Goal: Task Accomplishment & Management: Use online tool/utility

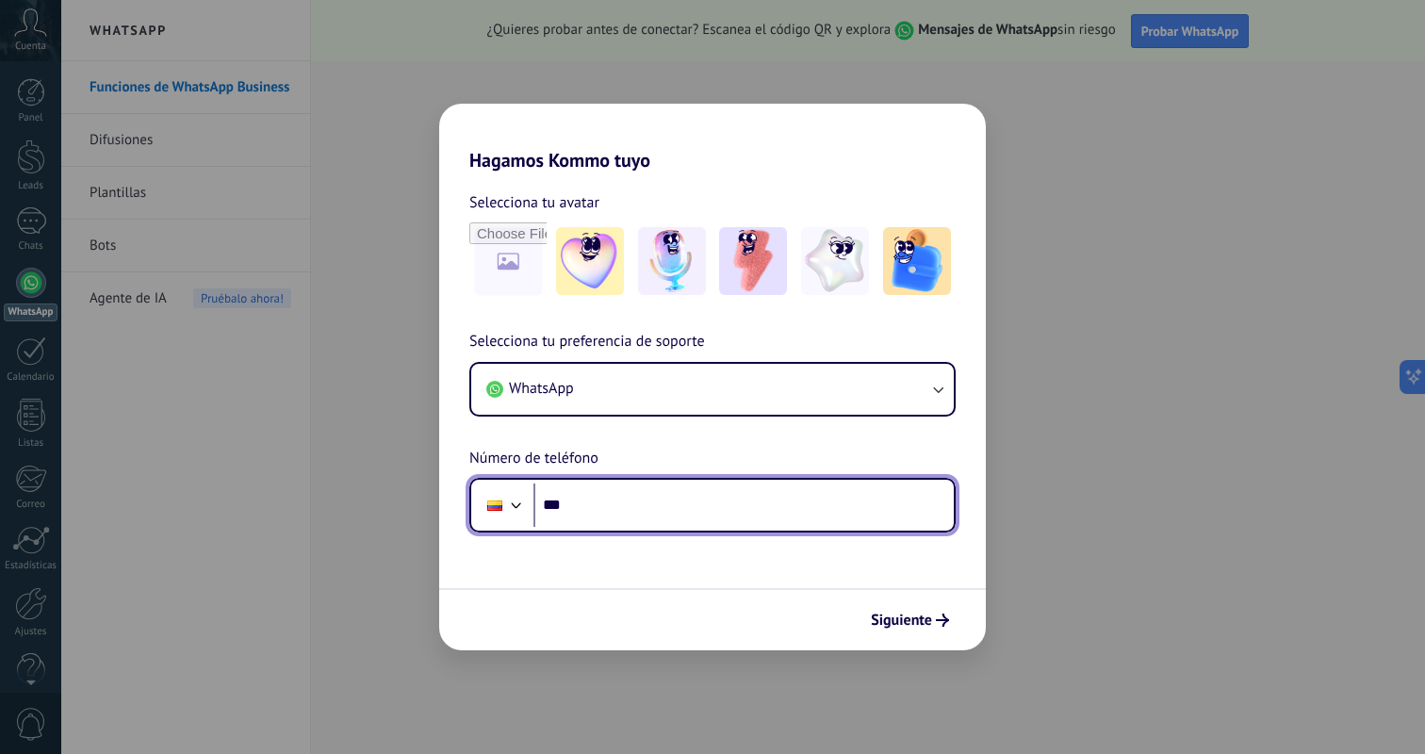
click at [617, 512] on input "***" at bounding box center [743, 504] width 420 height 43
type input "**********"
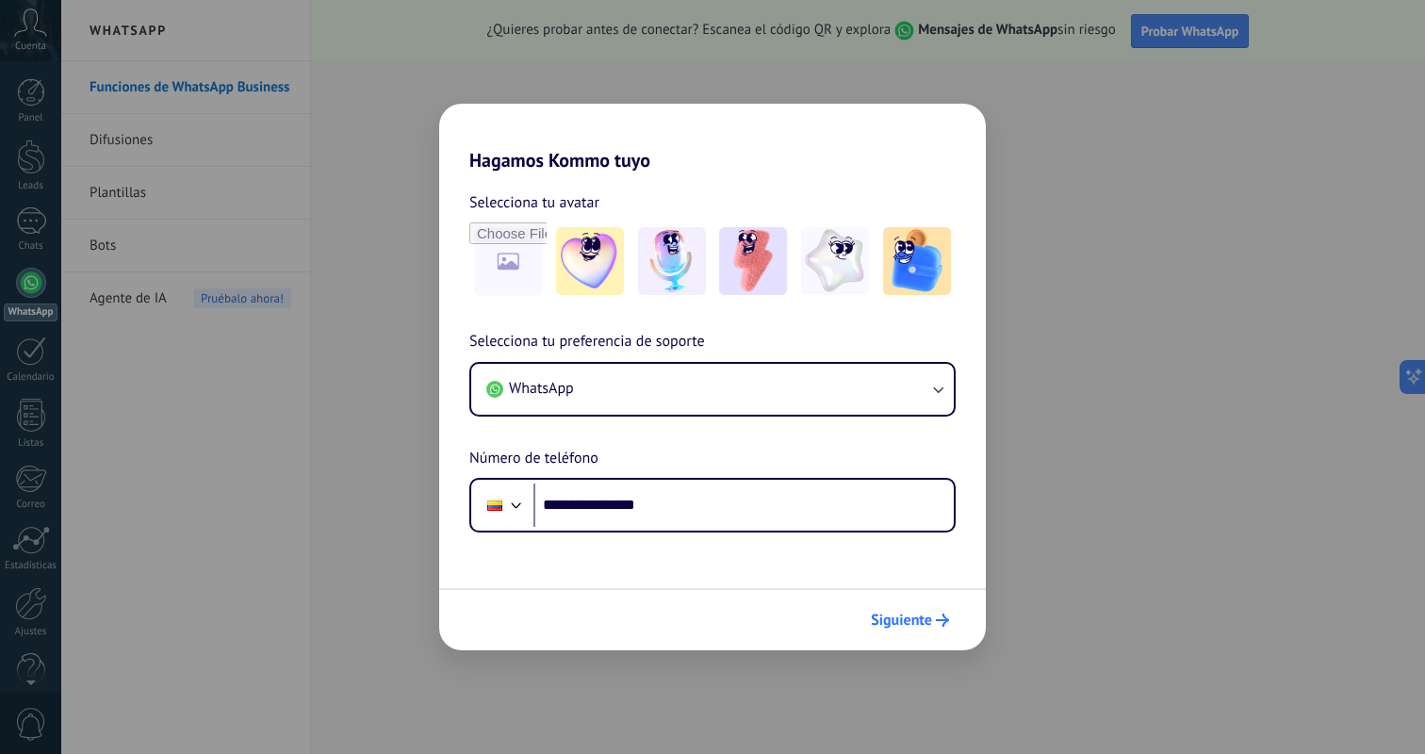
click at [897, 619] on span "Siguiente" at bounding box center [901, 619] width 61 height 13
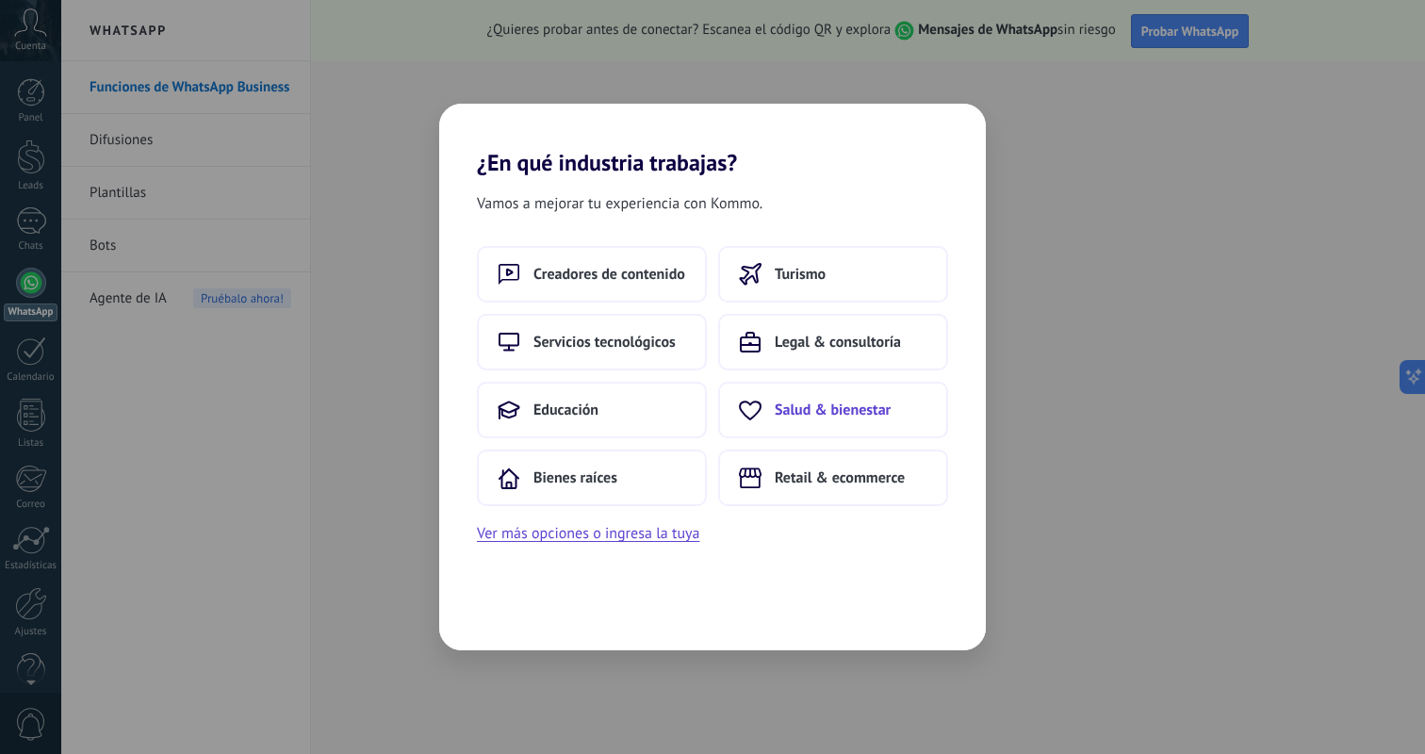
click at [811, 414] on span "Salud & bienestar" at bounding box center [832, 409] width 116 height 19
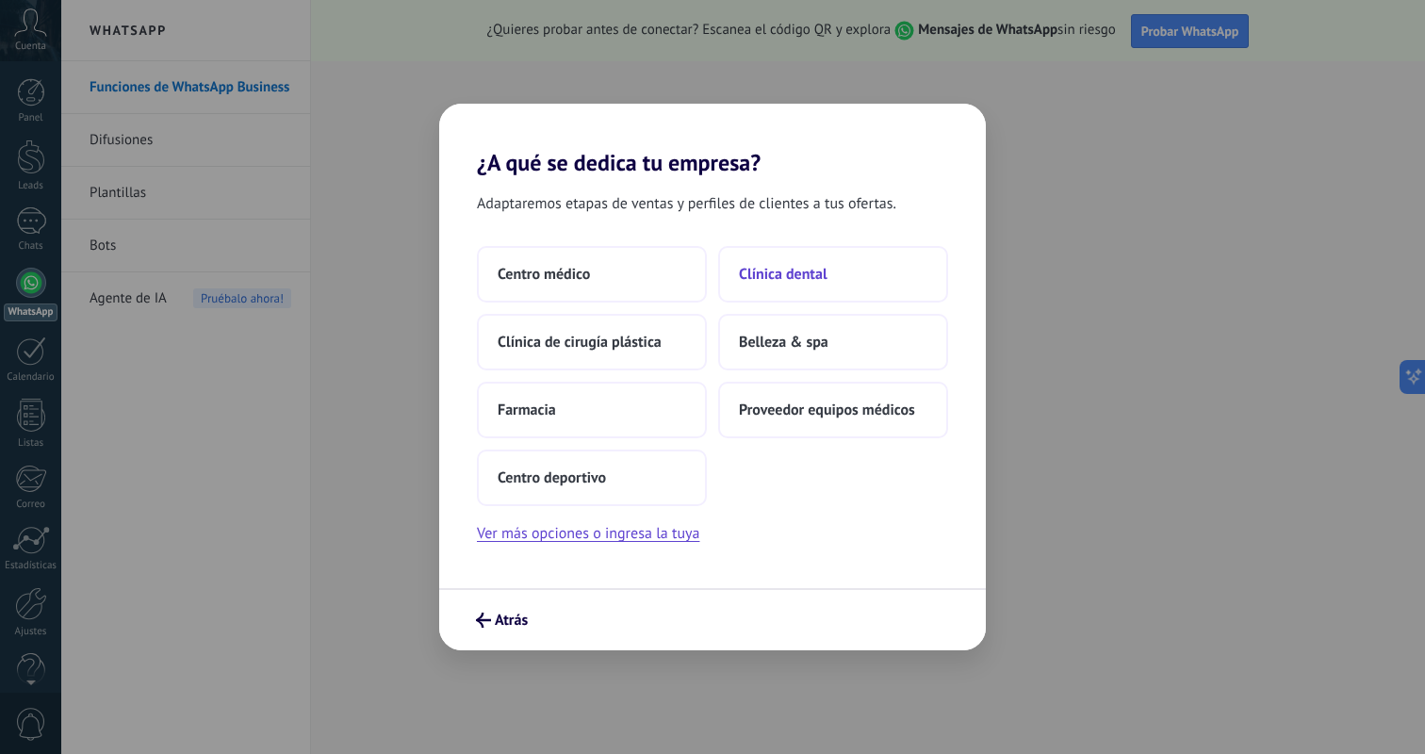
click at [775, 261] on button "Clínica dental" at bounding box center [833, 274] width 230 height 57
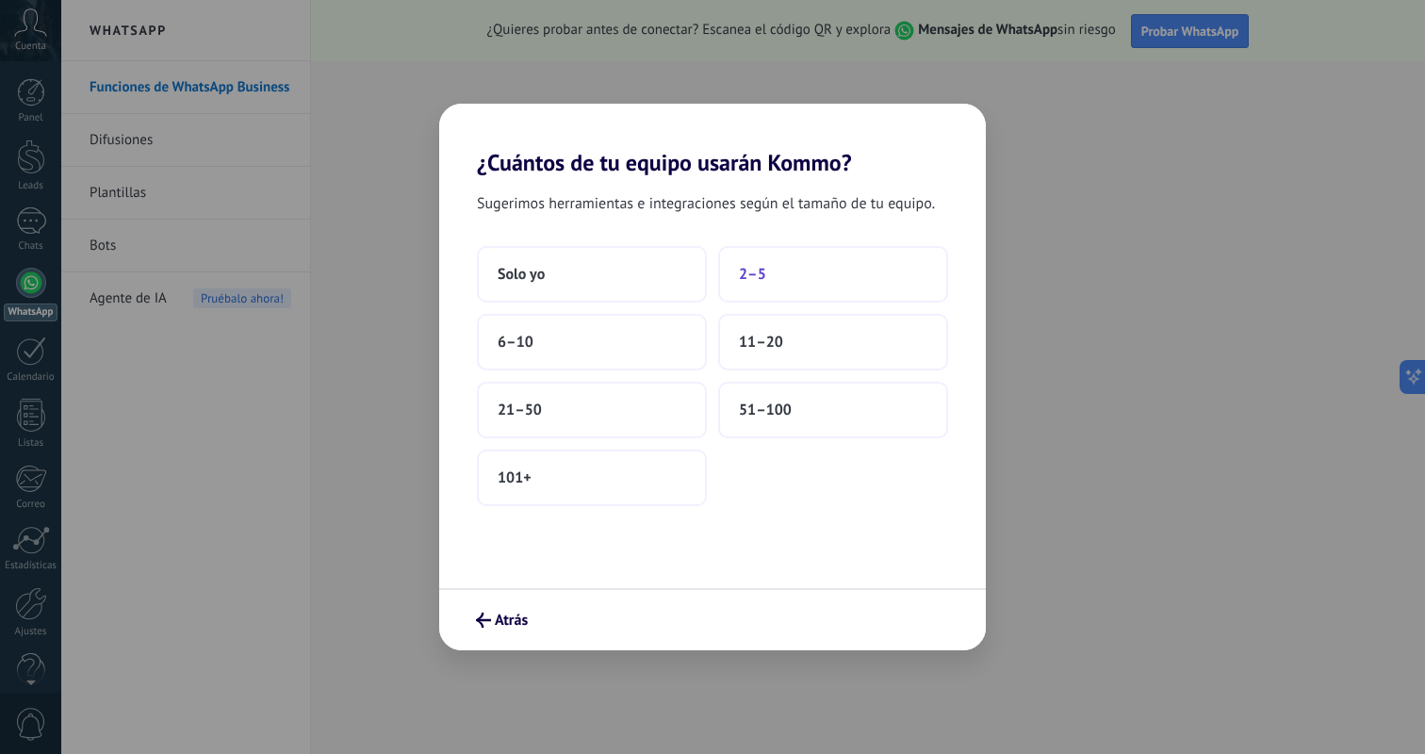
click at [780, 270] on button "2–5" at bounding box center [833, 274] width 230 height 57
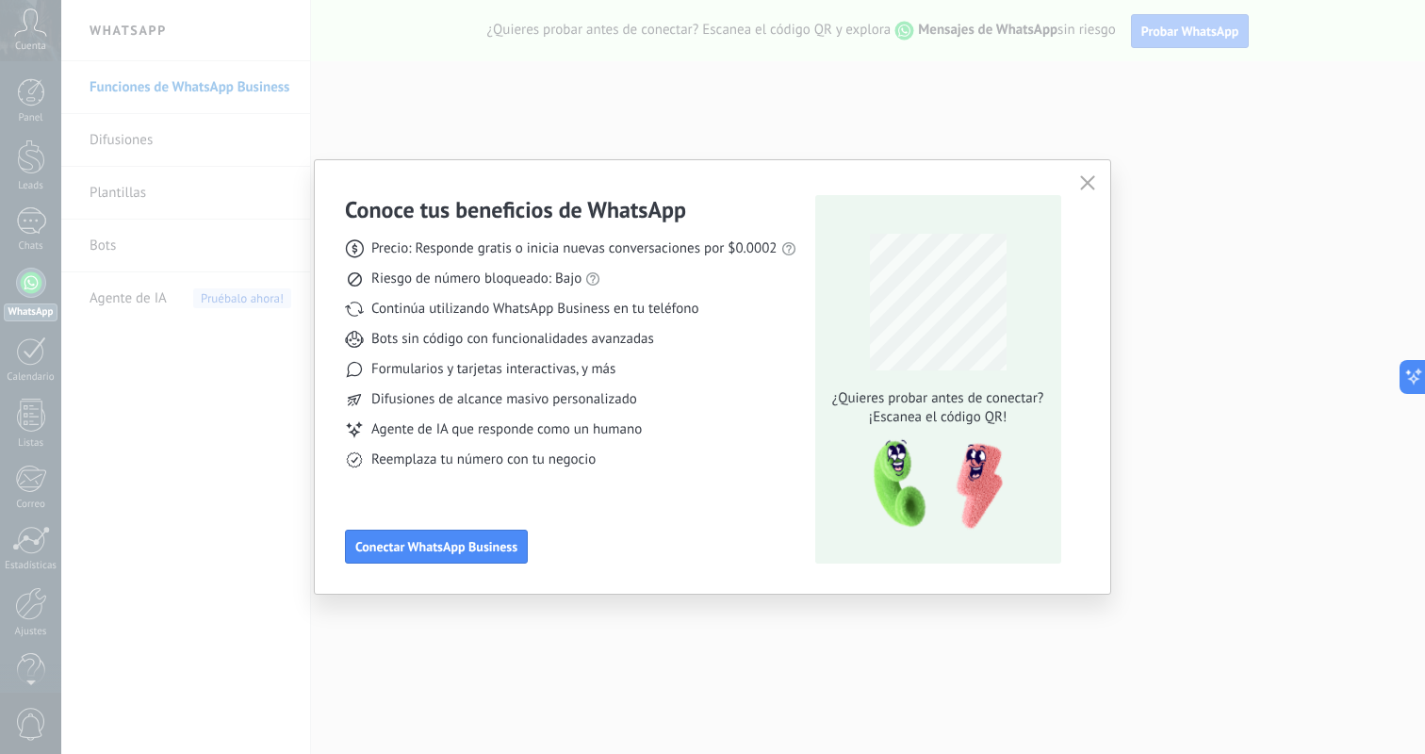
click at [1083, 176] on icon "button" at bounding box center [1087, 182] width 15 height 15
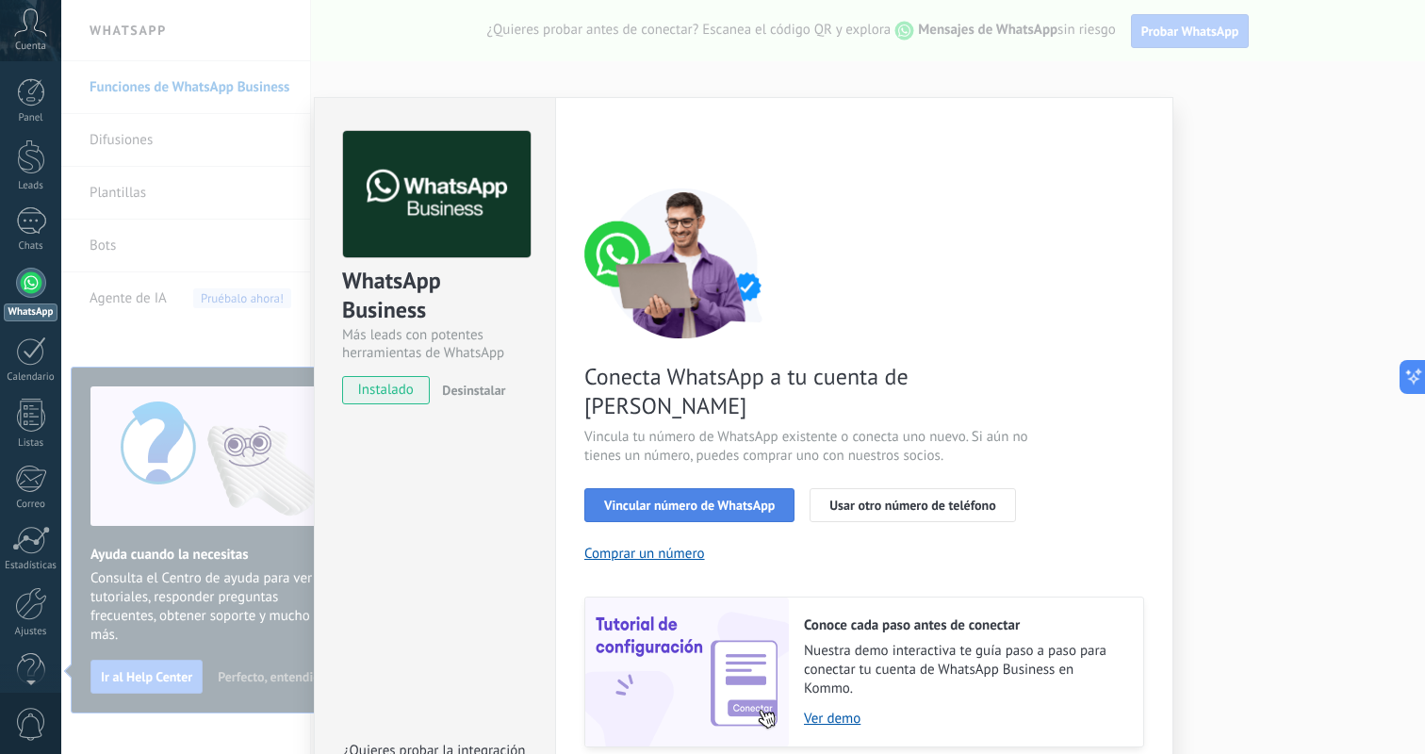
click at [694, 498] on span "Vincular número de WhatsApp" at bounding box center [689, 504] width 171 height 13
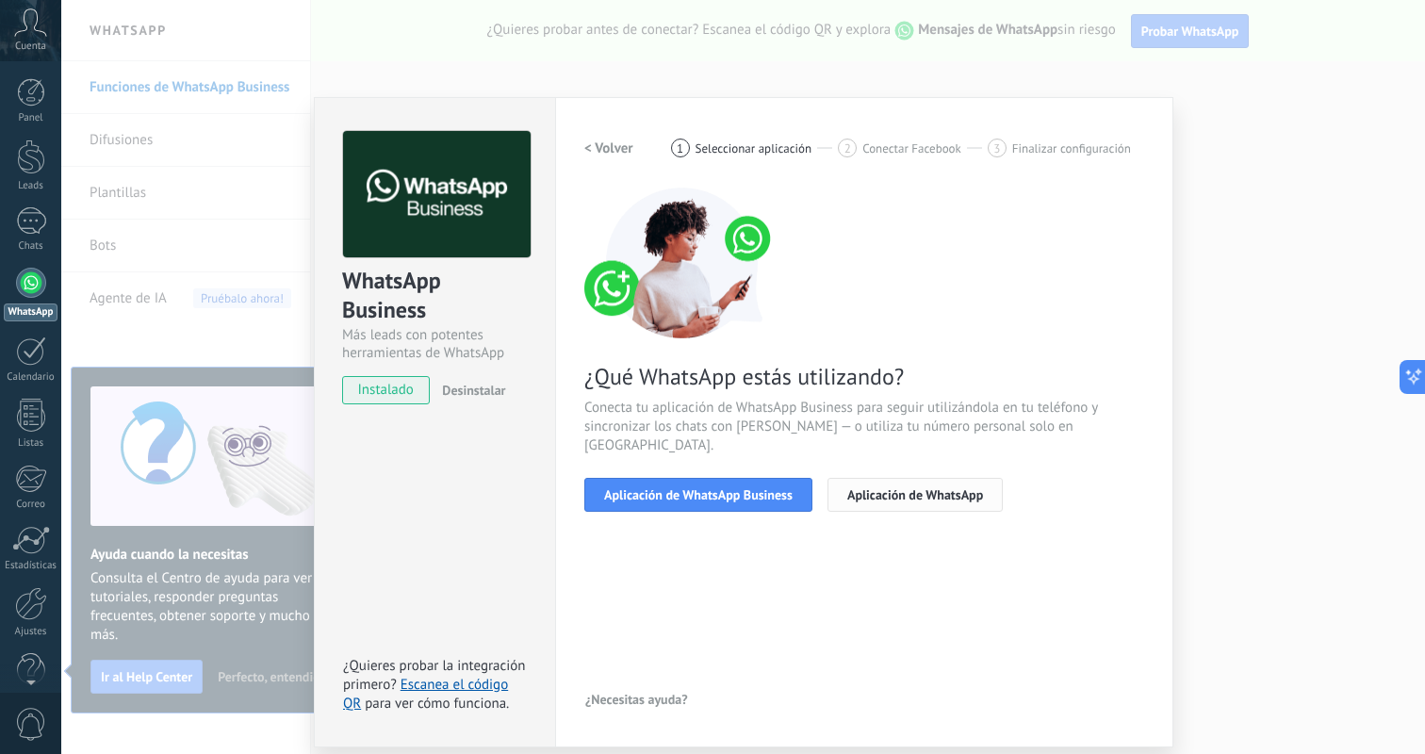
click at [921, 488] on span "Aplicación de WhatsApp" at bounding box center [915, 494] width 136 height 13
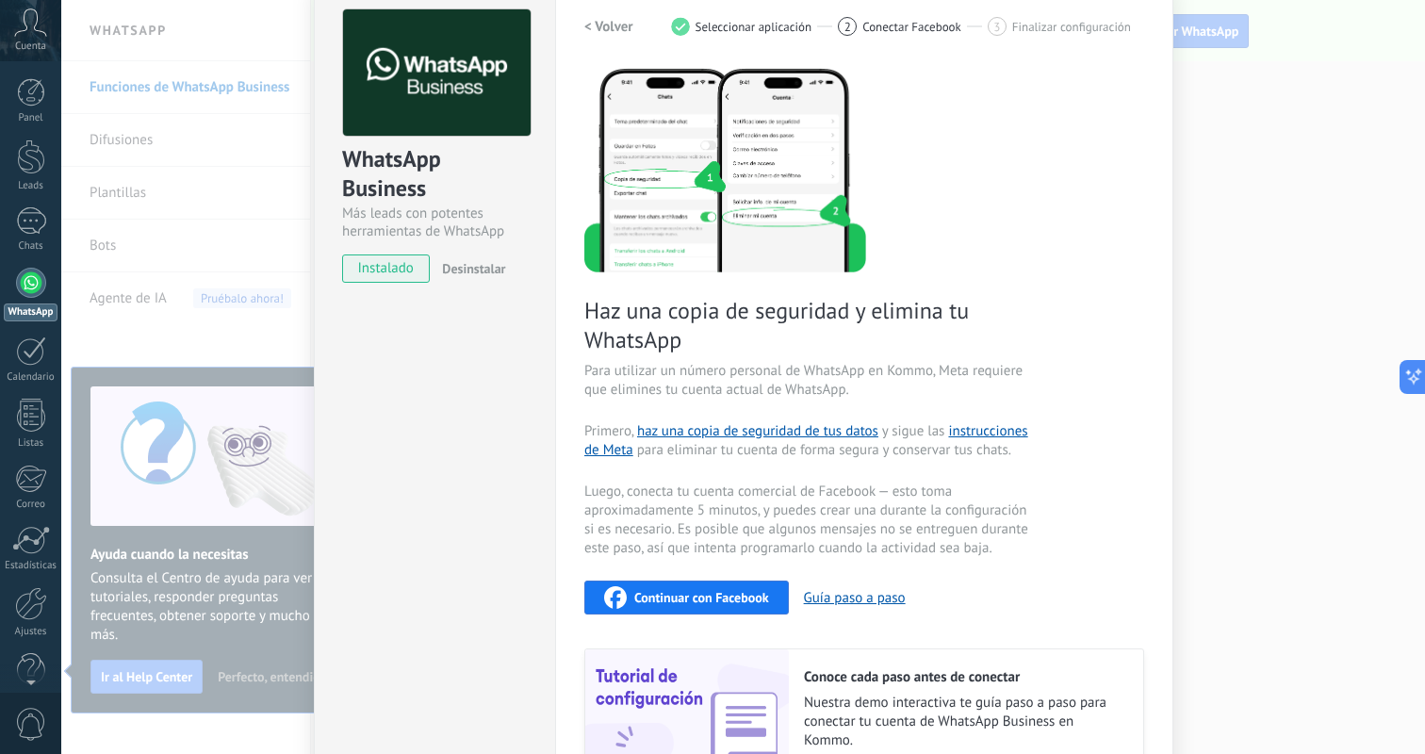
scroll to position [251, 0]
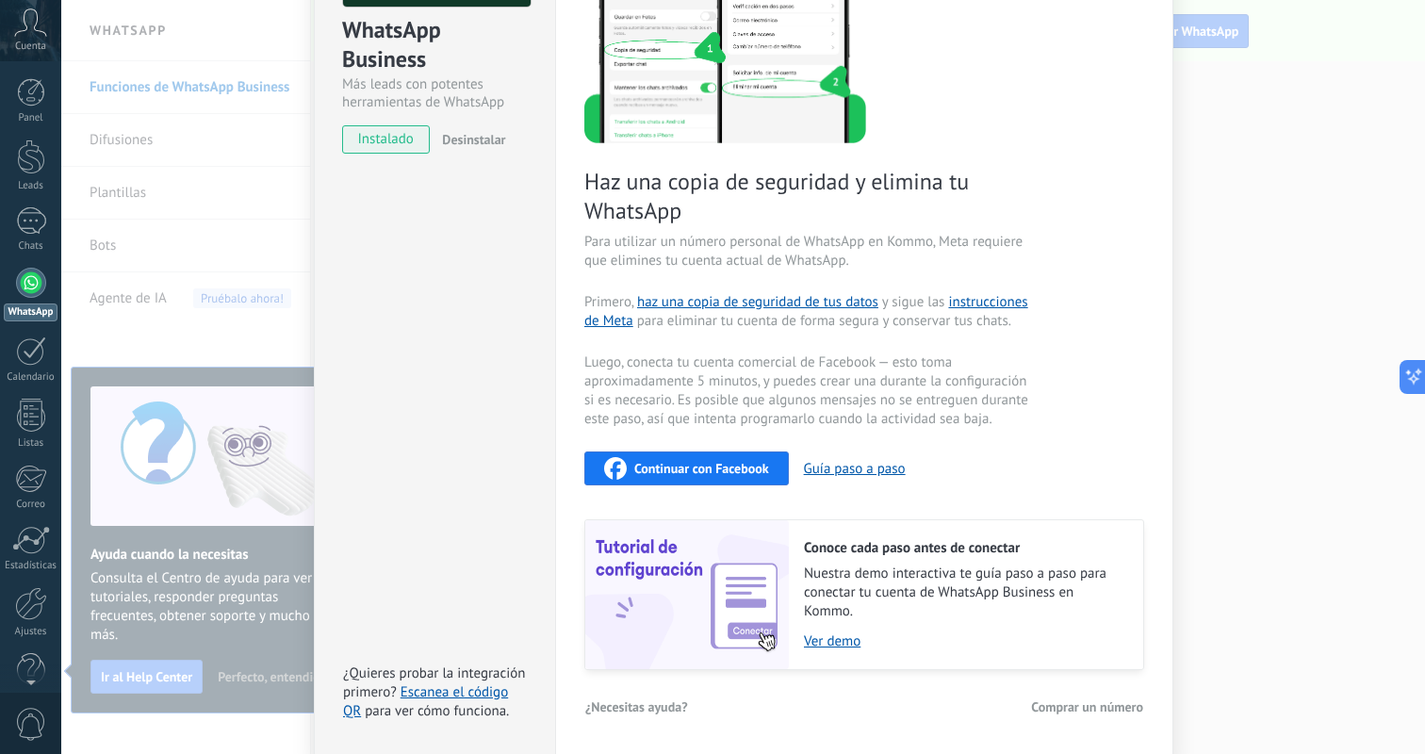
click at [1297, 403] on div "WhatsApp Business Más leads con potentes herramientas de WhatsApp instalado Des…" at bounding box center [742, 377] width 1363 height 754
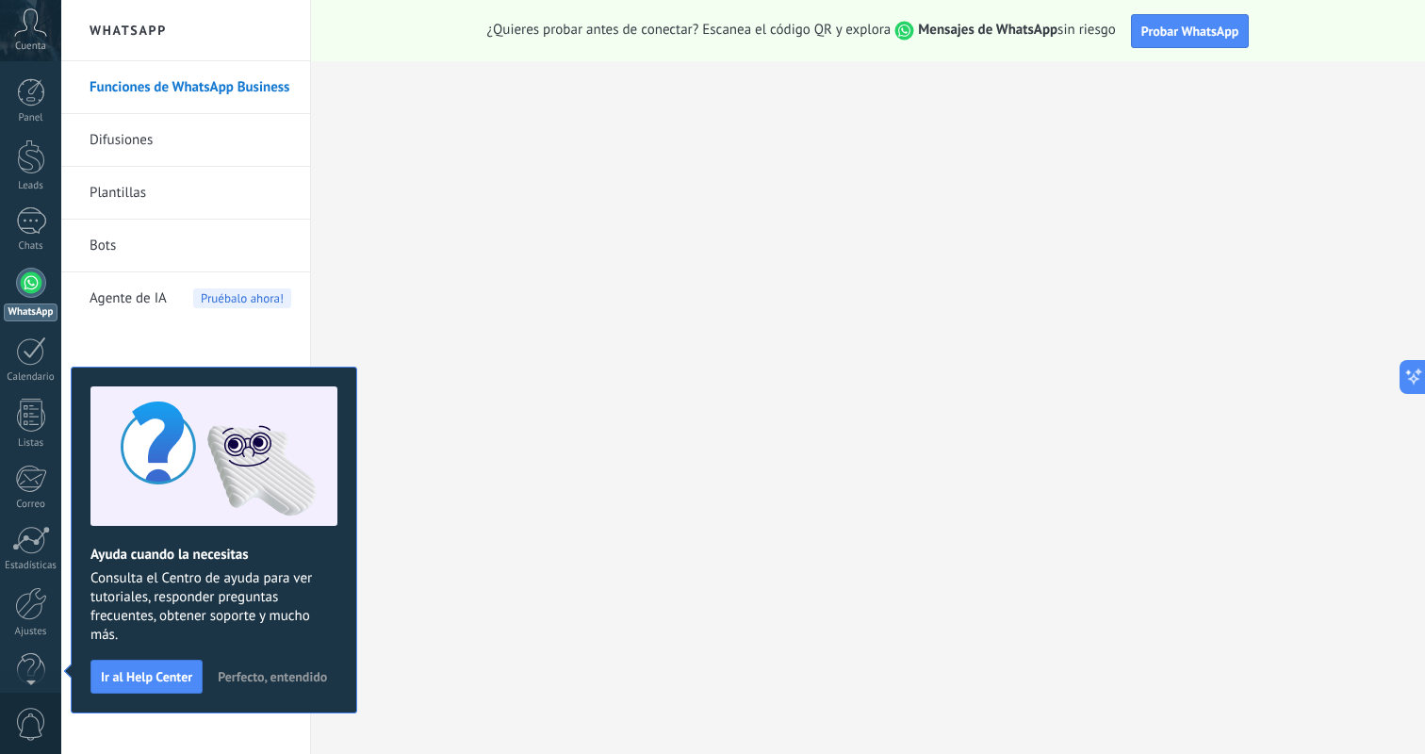
scroll to position [30, 0]
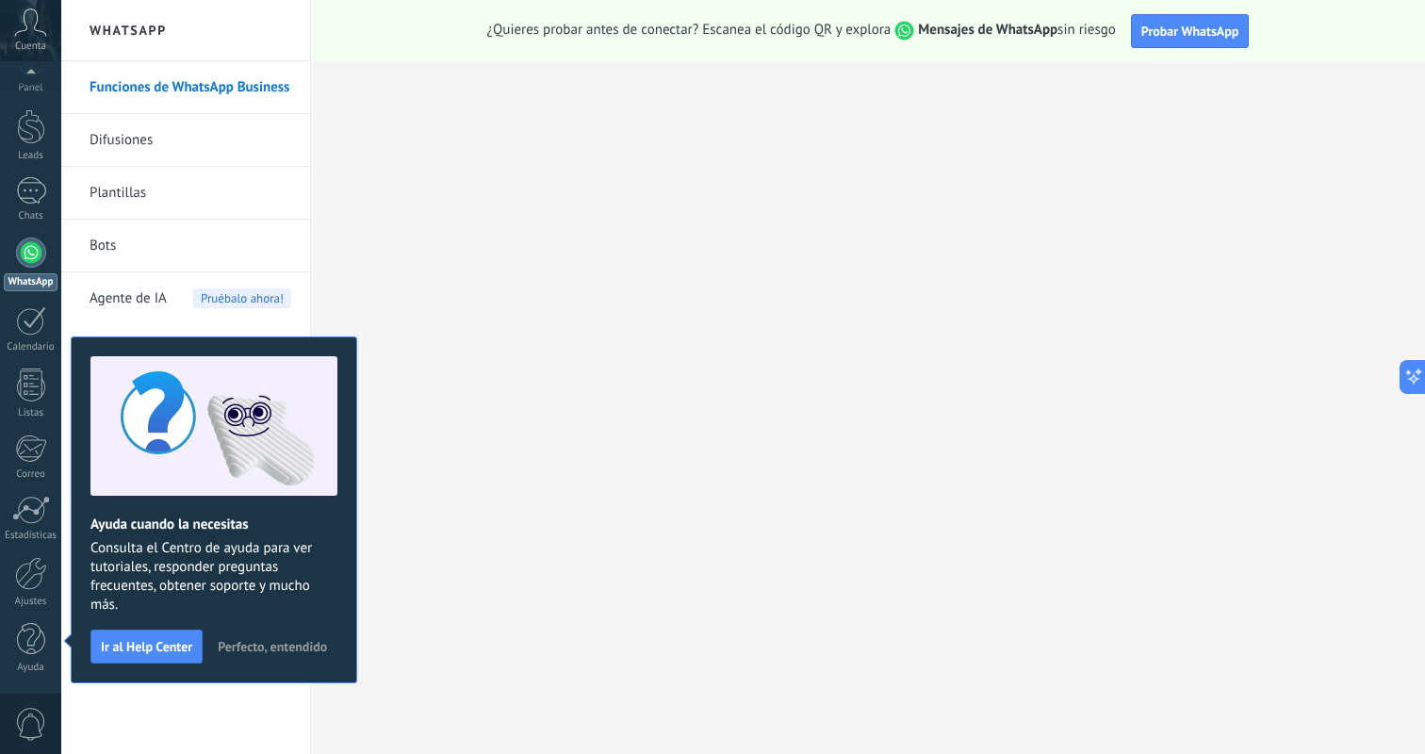
click at [275, 643] on span "Perfecto, entendido" at bounding box center [272, 646] width 109 height 13
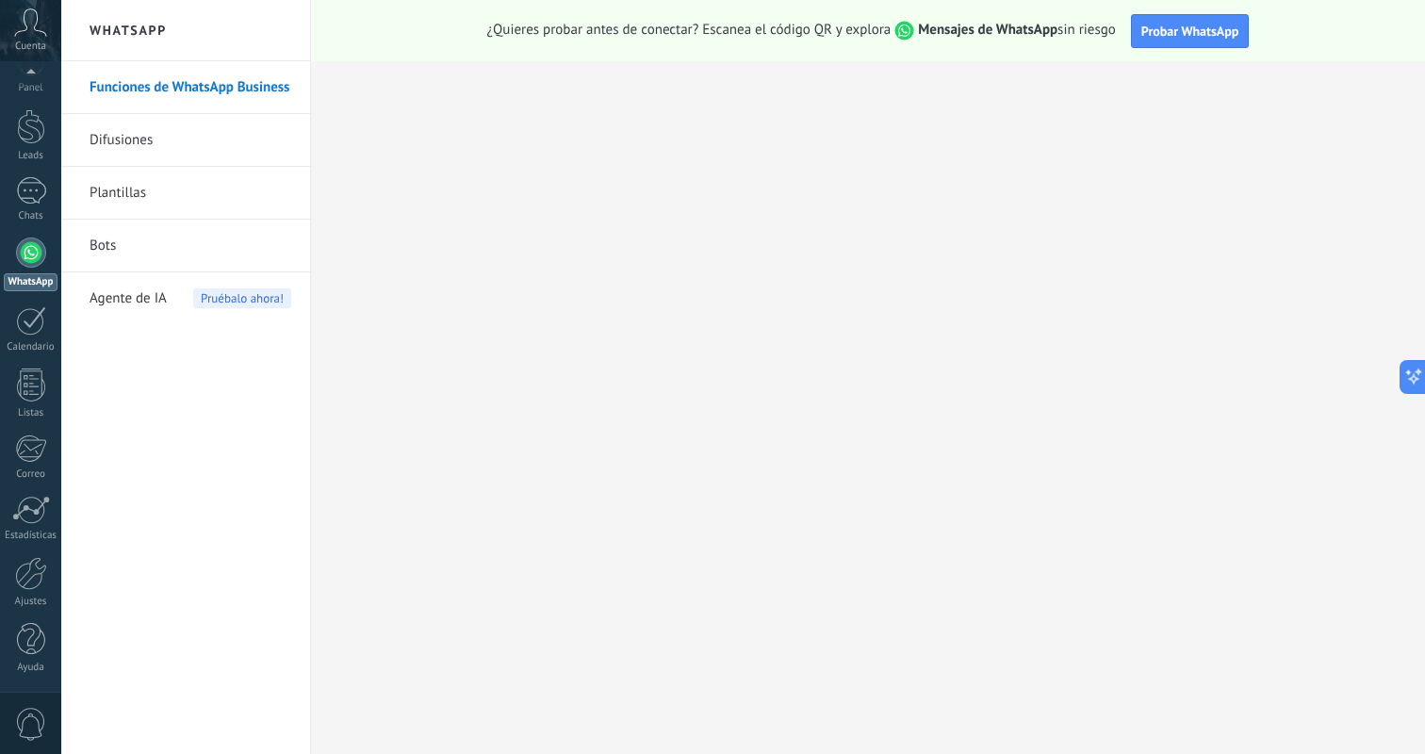
scroll to position [0, 0]
click at [105, 244] on link "Bots" at bounding box center [191, 246] width 202 height 53
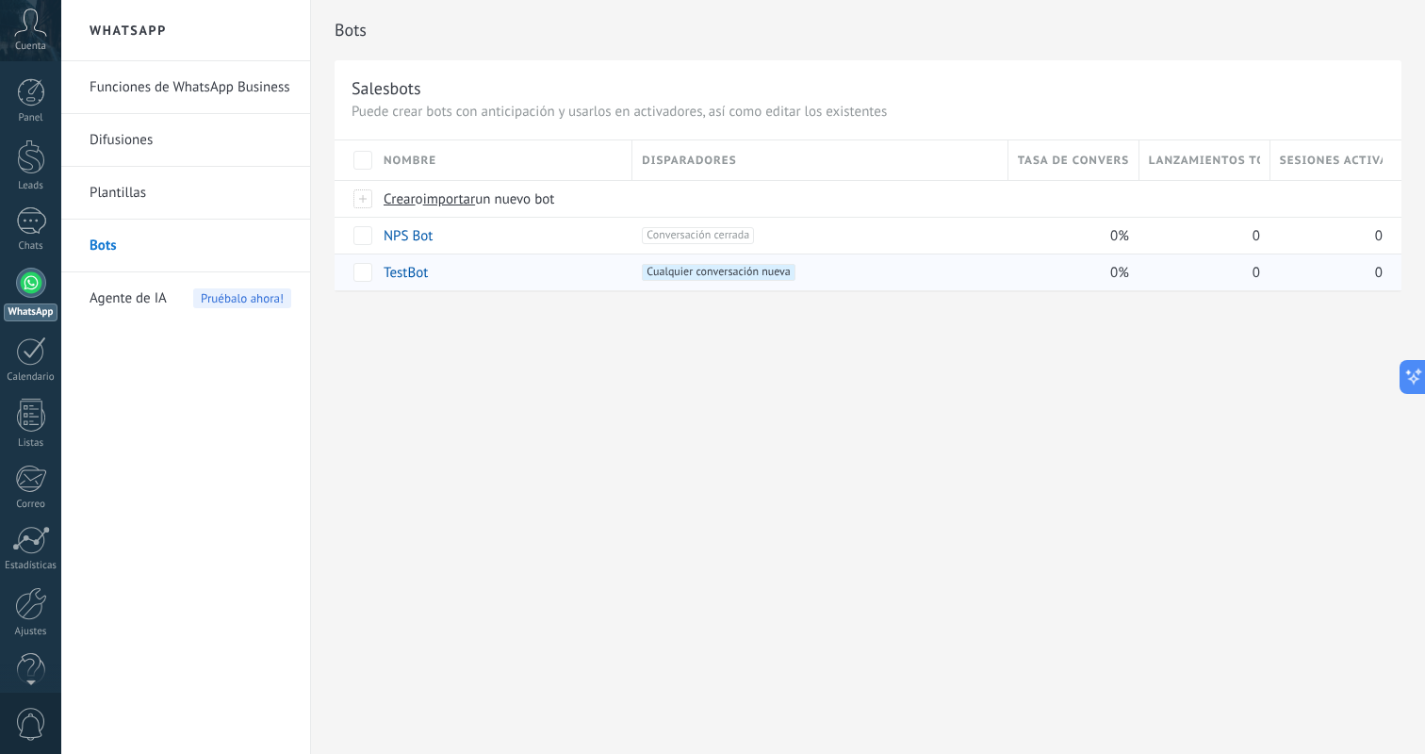
click at [426, 270] on link "TestBot" at bounding box center [405, 273] width 44 height 18
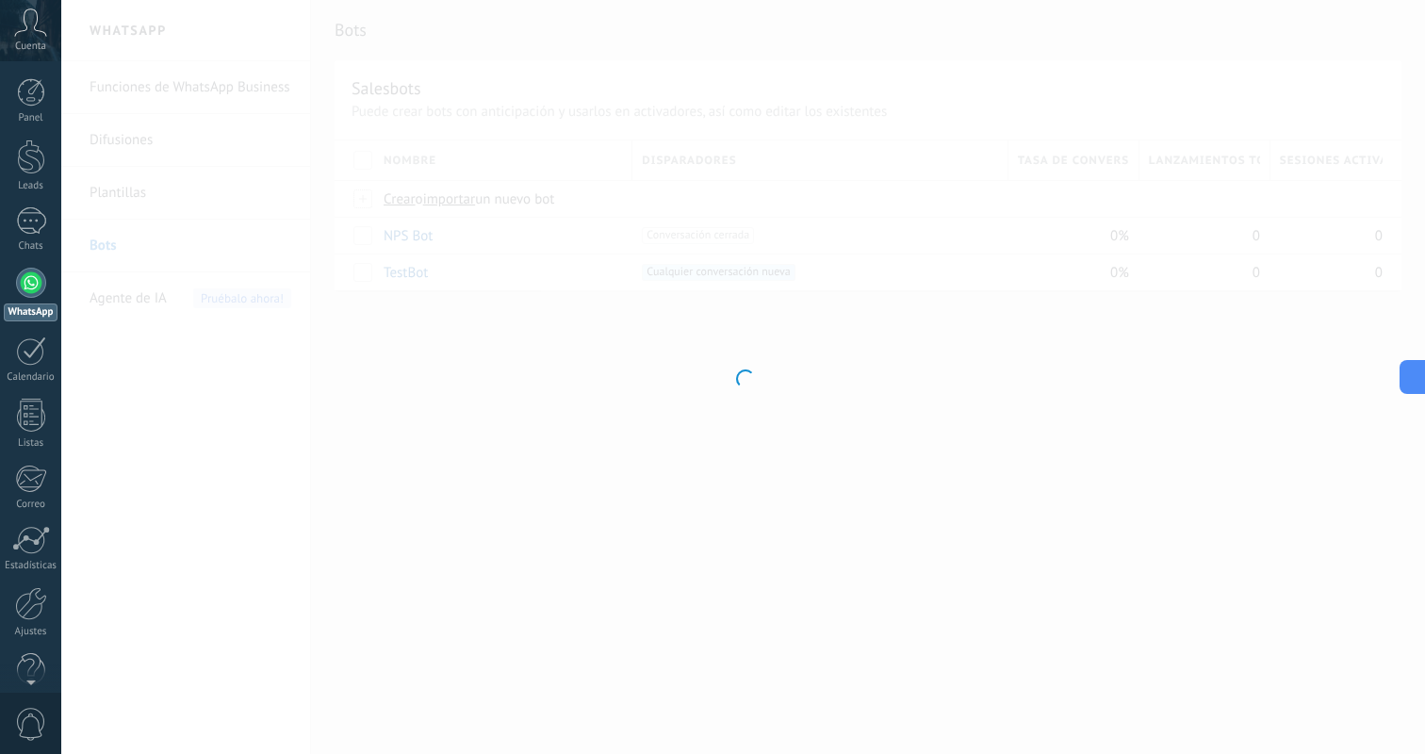
type input "*******"
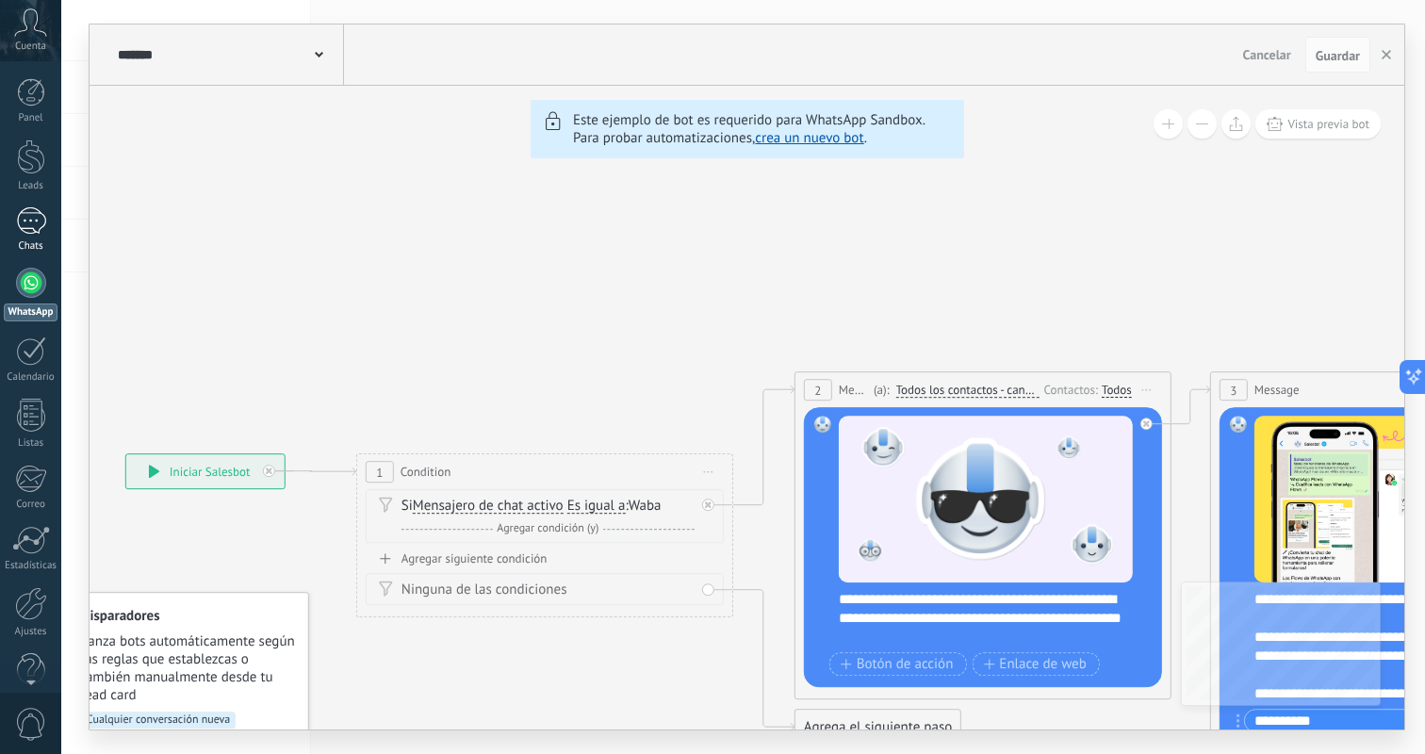
click at [37, 241] on div "Chats" at bounding box center [31, 246] width 55 height 12
